Goal: Find specific page/section: Find specific page/section

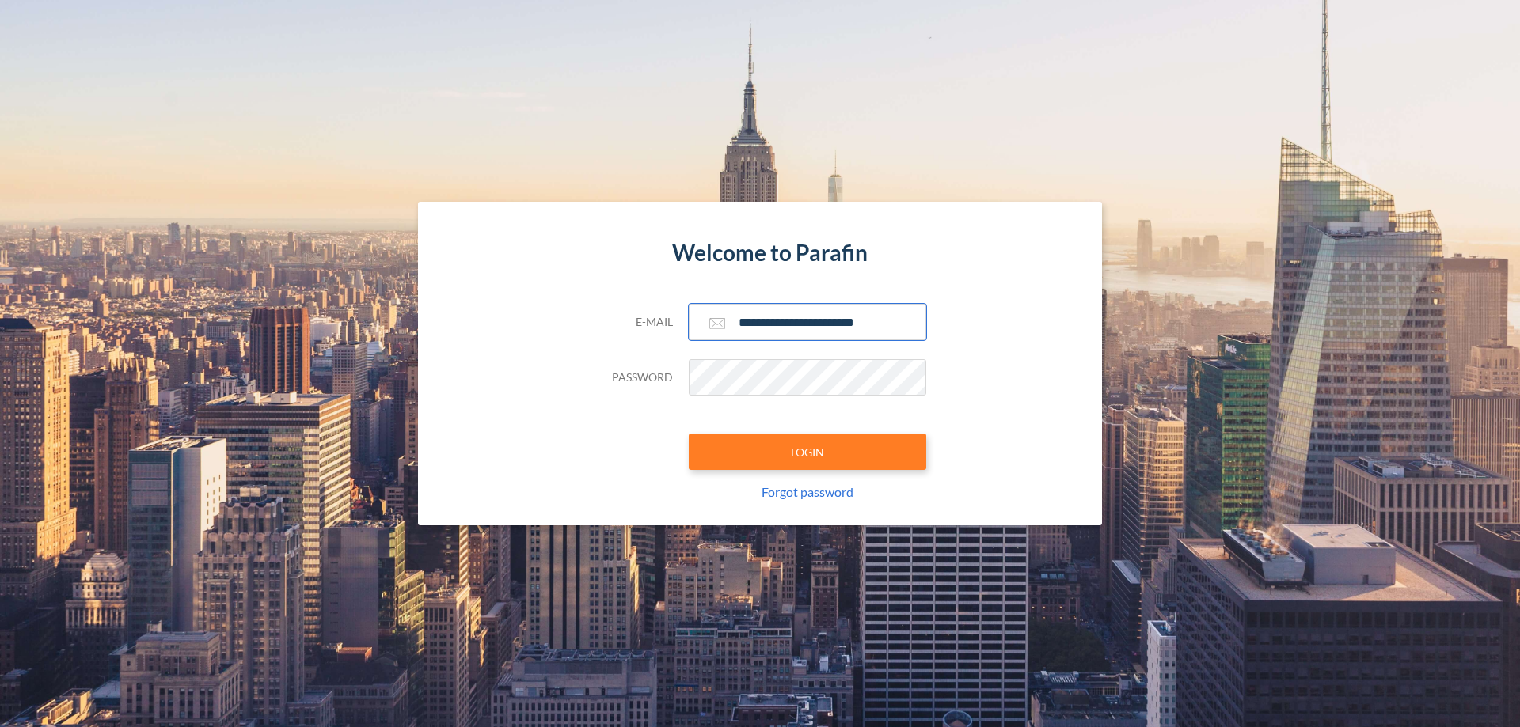
type input "**********"
click at [807, 452] on button "LOGIN" at bounding box center [807, 452] width 237 height 36
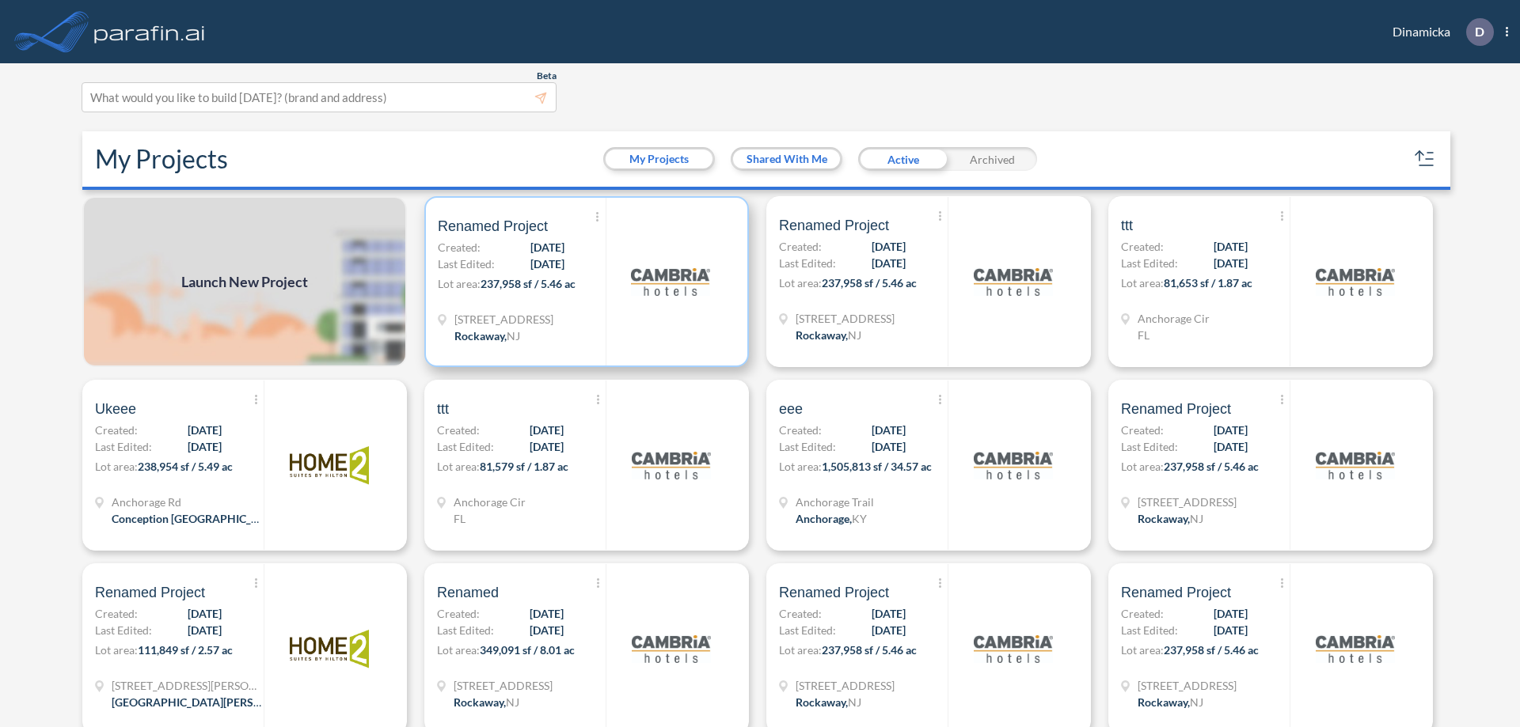
scroll to position [4, 0]
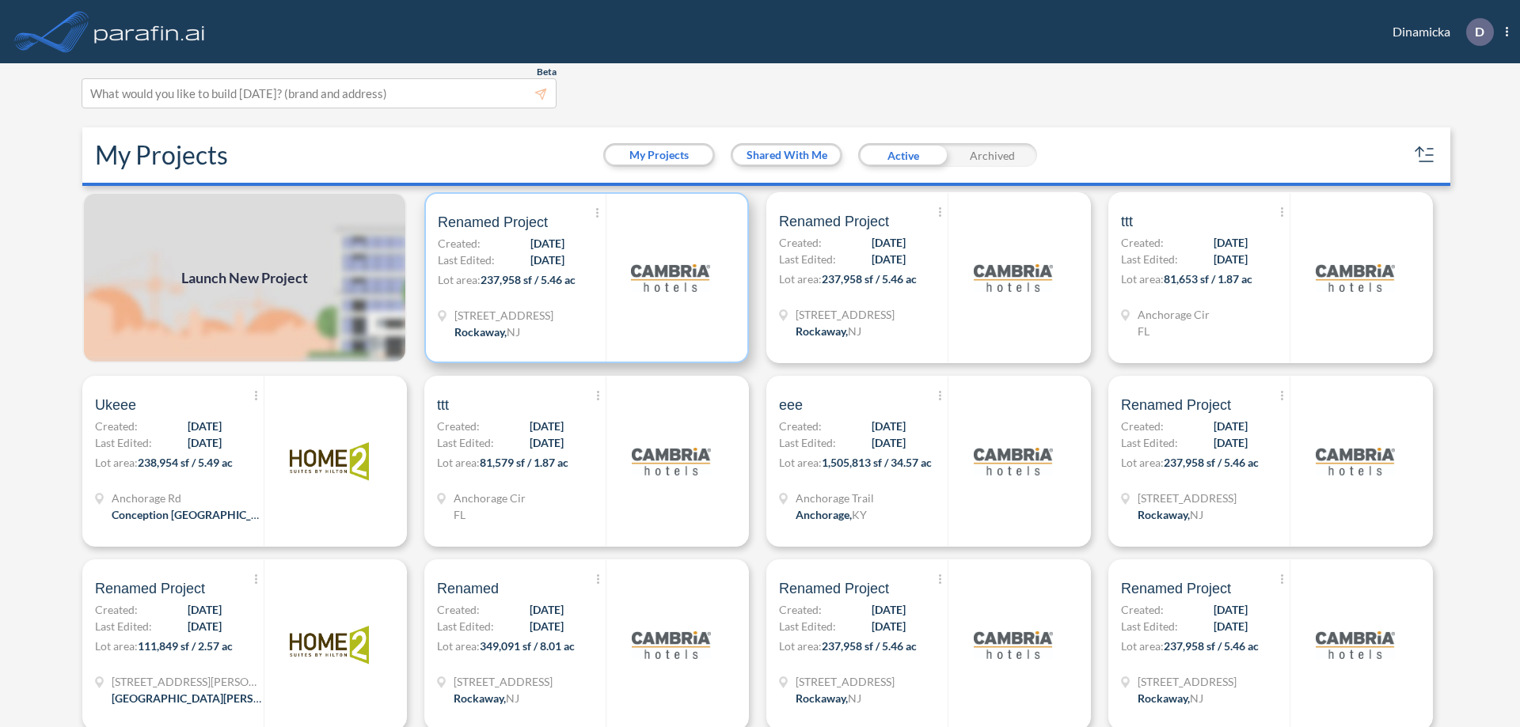
click at [583, 278] on p "Lot area: 237,958 sf / 5.46 ac" at bounding box center [522, 283] width 168 height 23
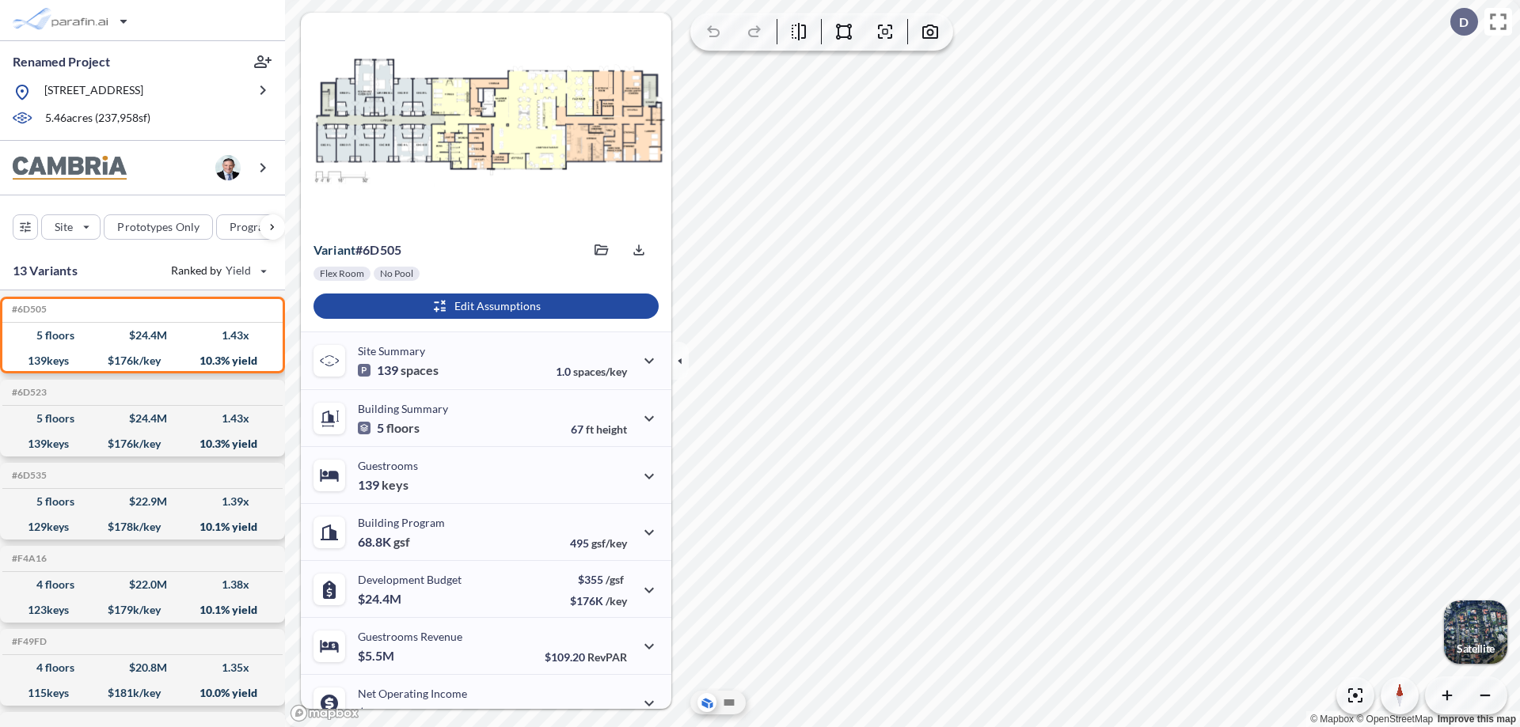
scroll to position [80, 0]
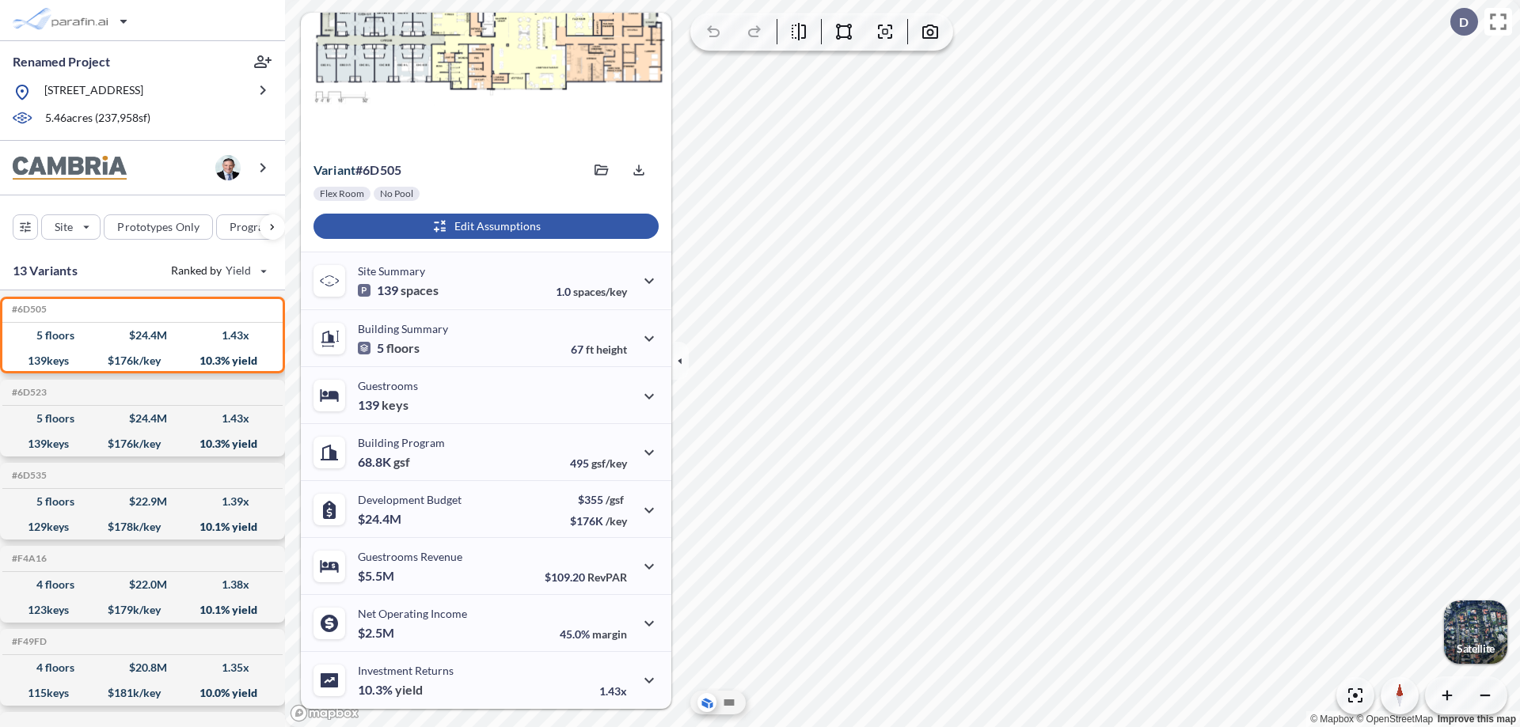
click at [484, 226] on div "button" at bounding box center [485, 226] width 345 height 25
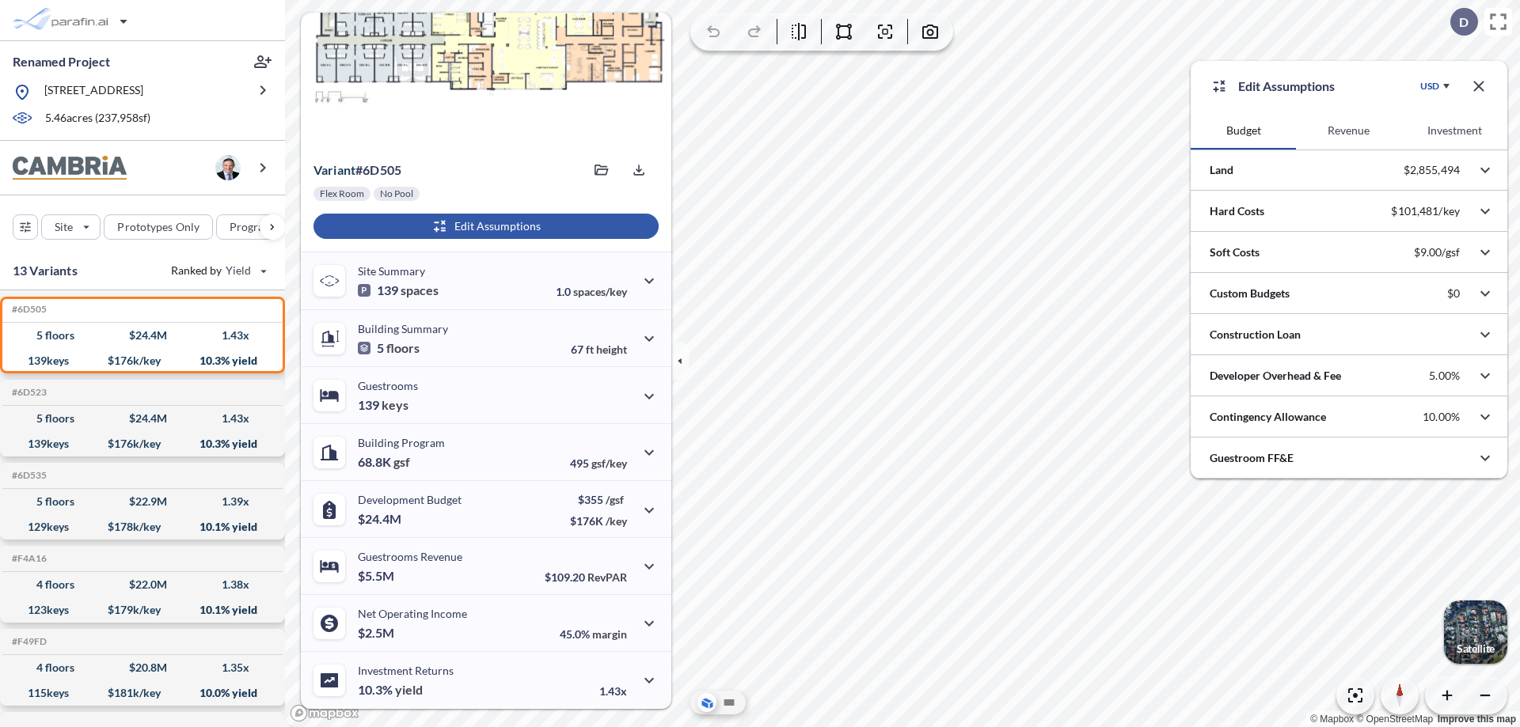
click at [1348, 131] on button "Revenue" at bounding box center [1348, 131] width 105 height 38
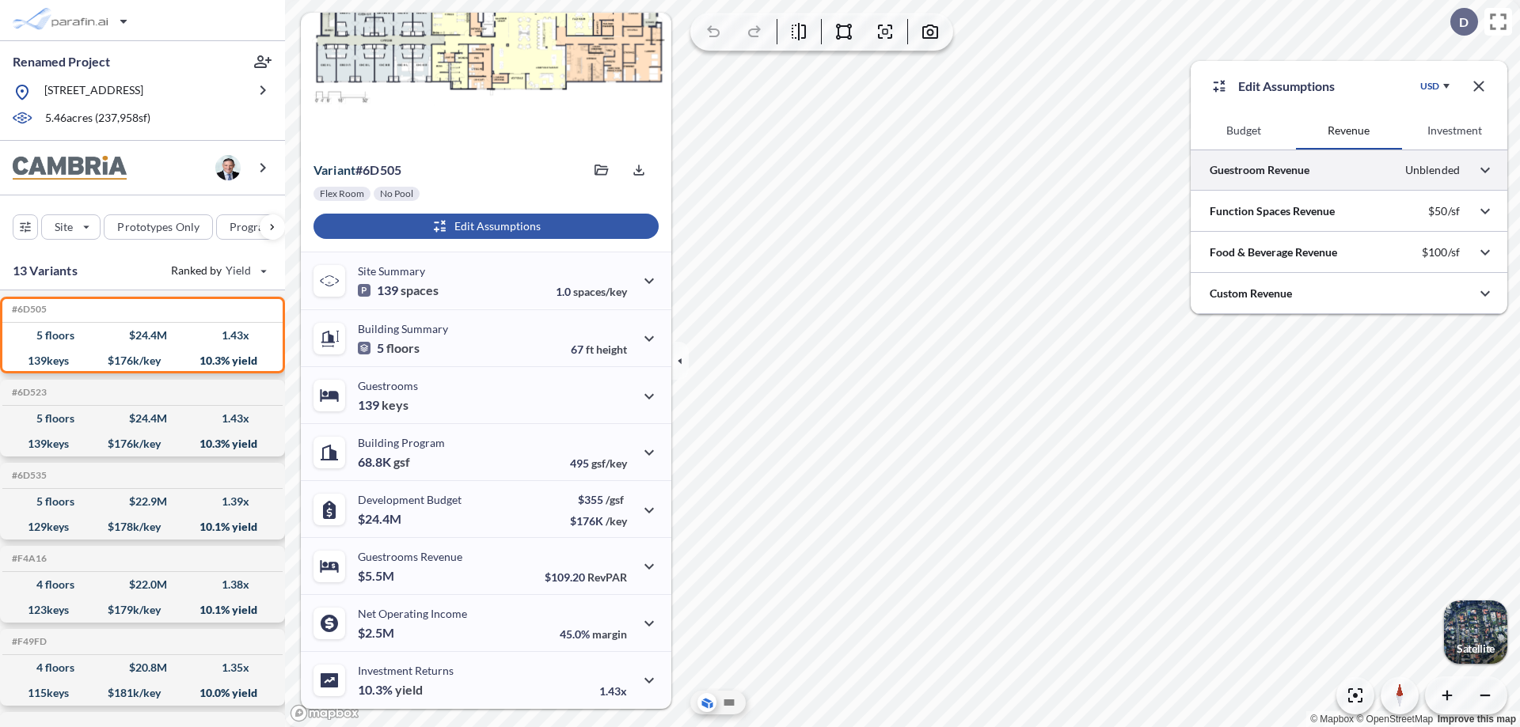
click at [1349, 170] on div at bounding box center [1349, 170] width 317 height 40
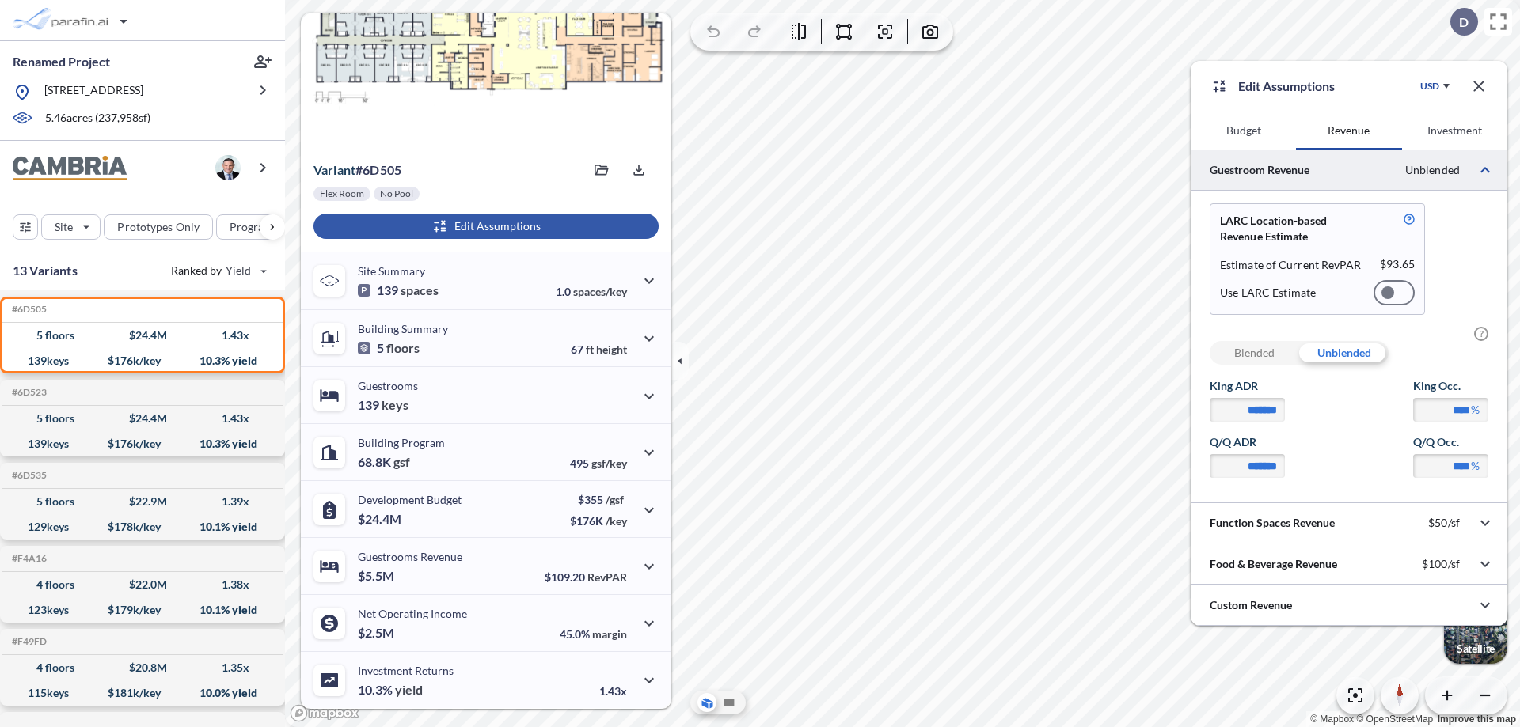
click at [1394, 293] on div at bounding box center [1393, 292] width 41 height 25
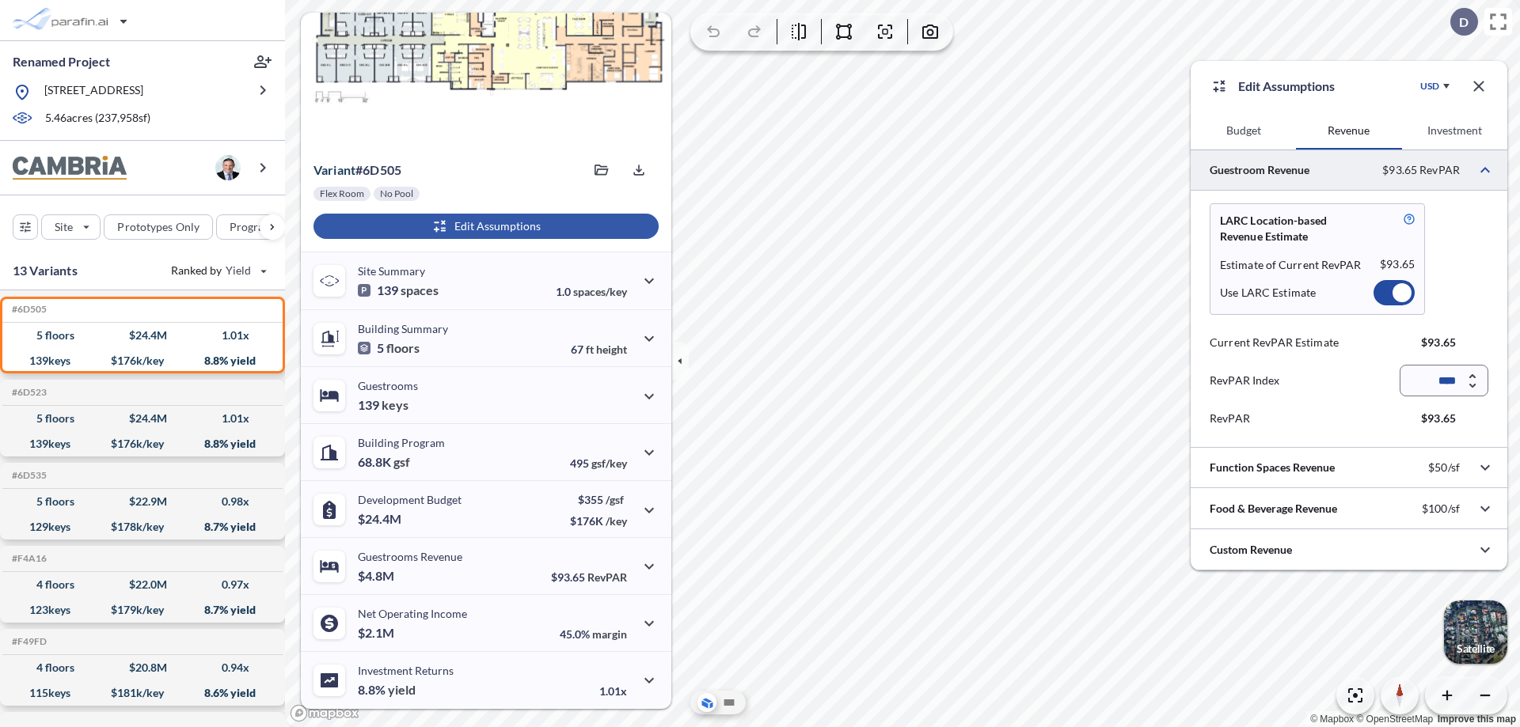
scroll to position [70, 0]
